Goal: Find contact information: Find contact information

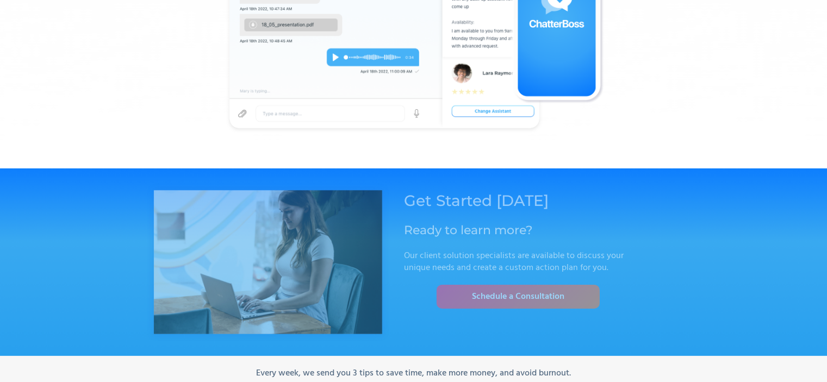
scroll to position [3740, 0]
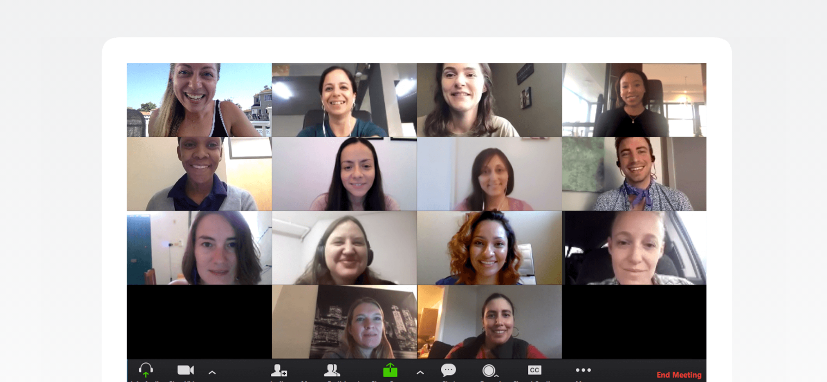
scroll to position [435, 0]
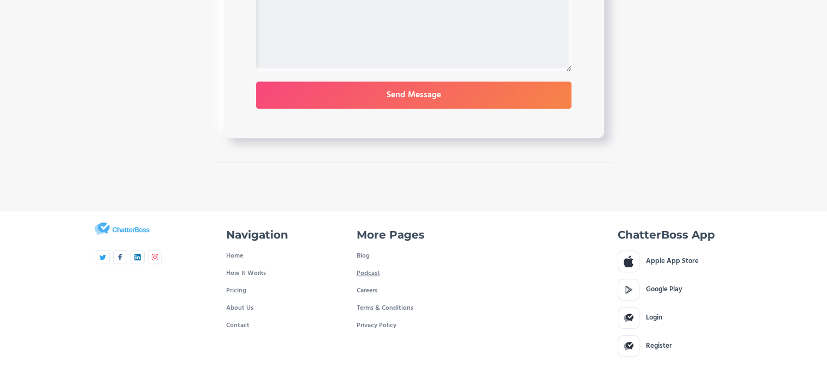
scroll to position [717, 0]
